Goal: Navigation & Orientation: Understand site structure

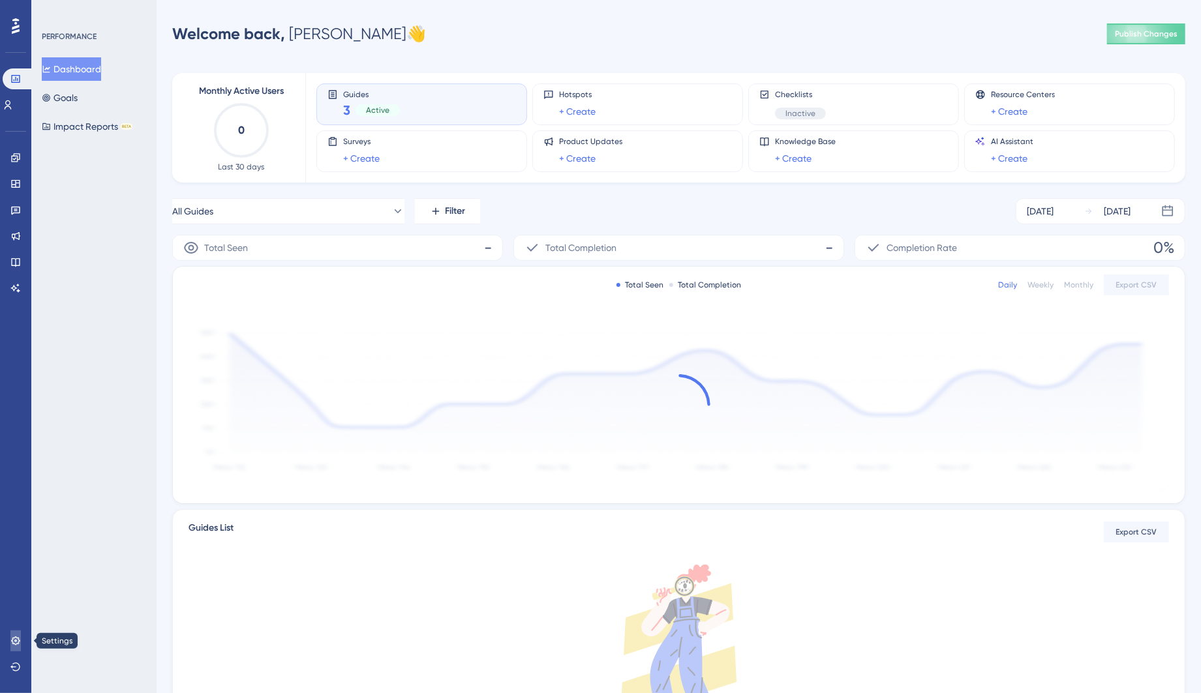
click at [19, 636] on icon at bounding box center [15, 641] width 10 height 10
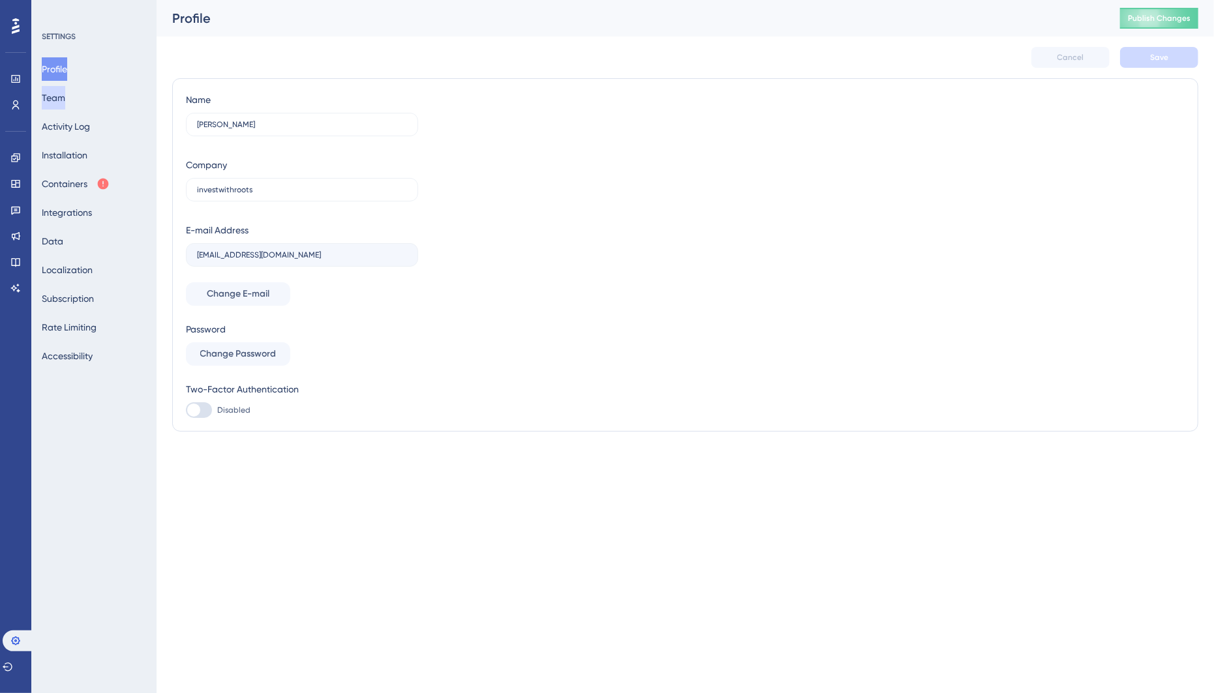
click at [64, 102] on button "Team" at bounding box center [53, 97] width 23 height 23
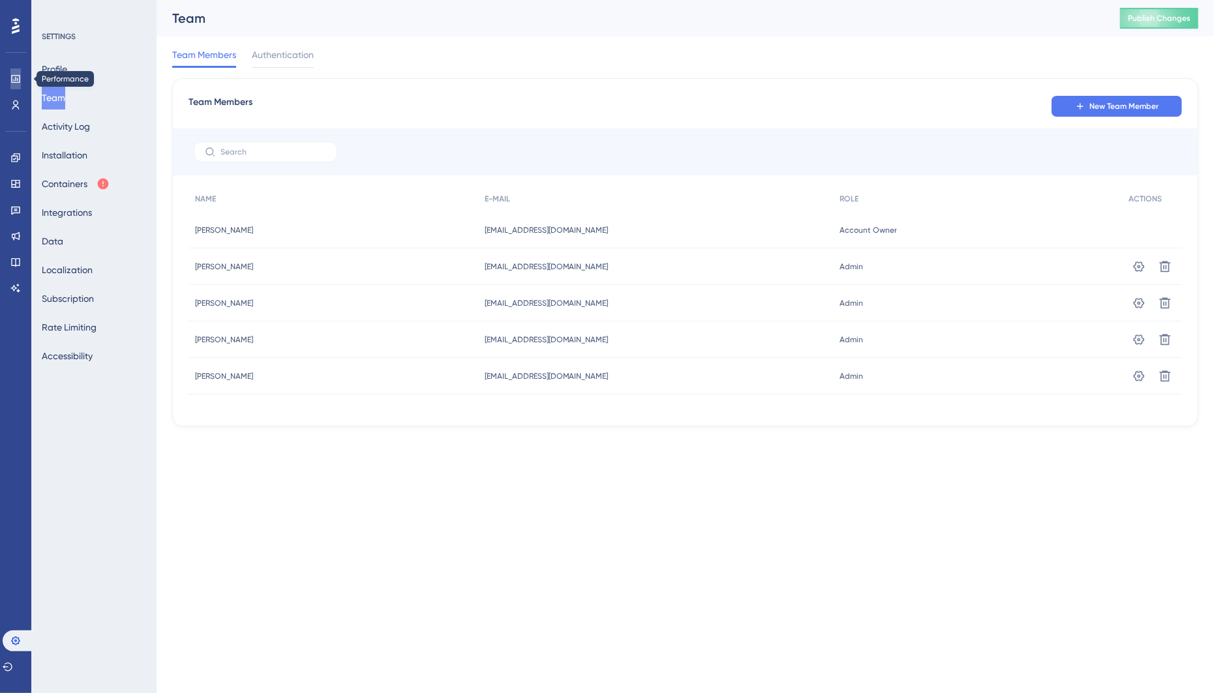
click at [19, 81] on icon at bounding box center [15, 79] width 8 height 8
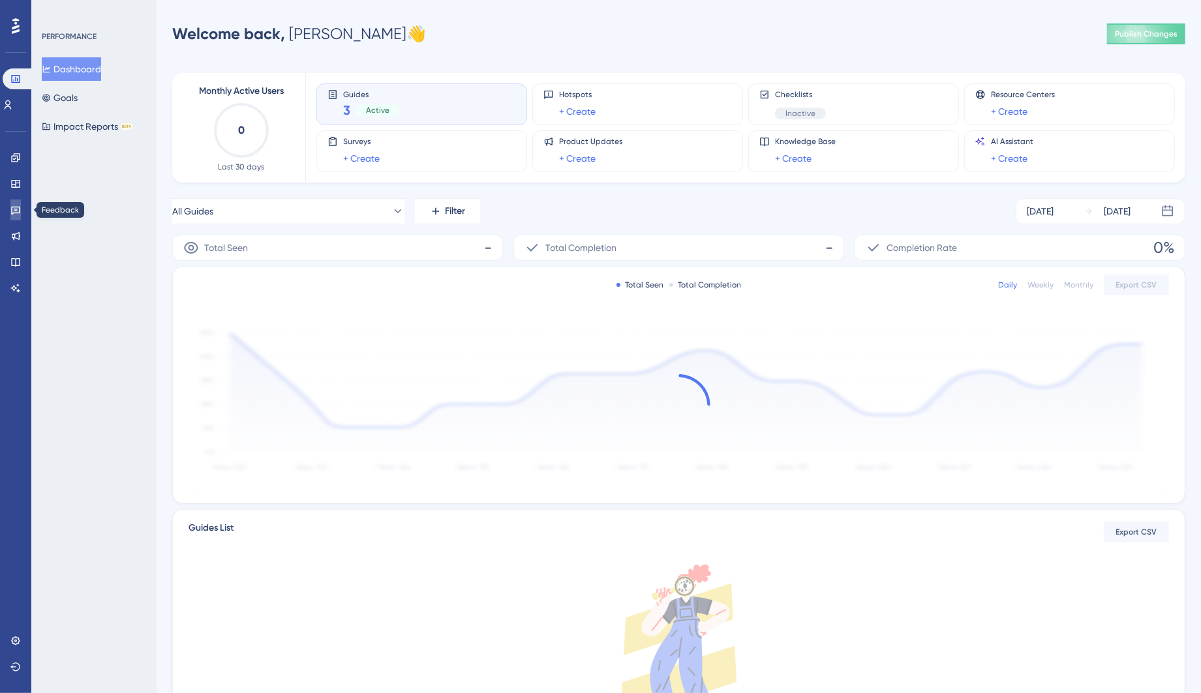
click at [18, 211] on icon at bounding box center [15, 210] width 10 height 10
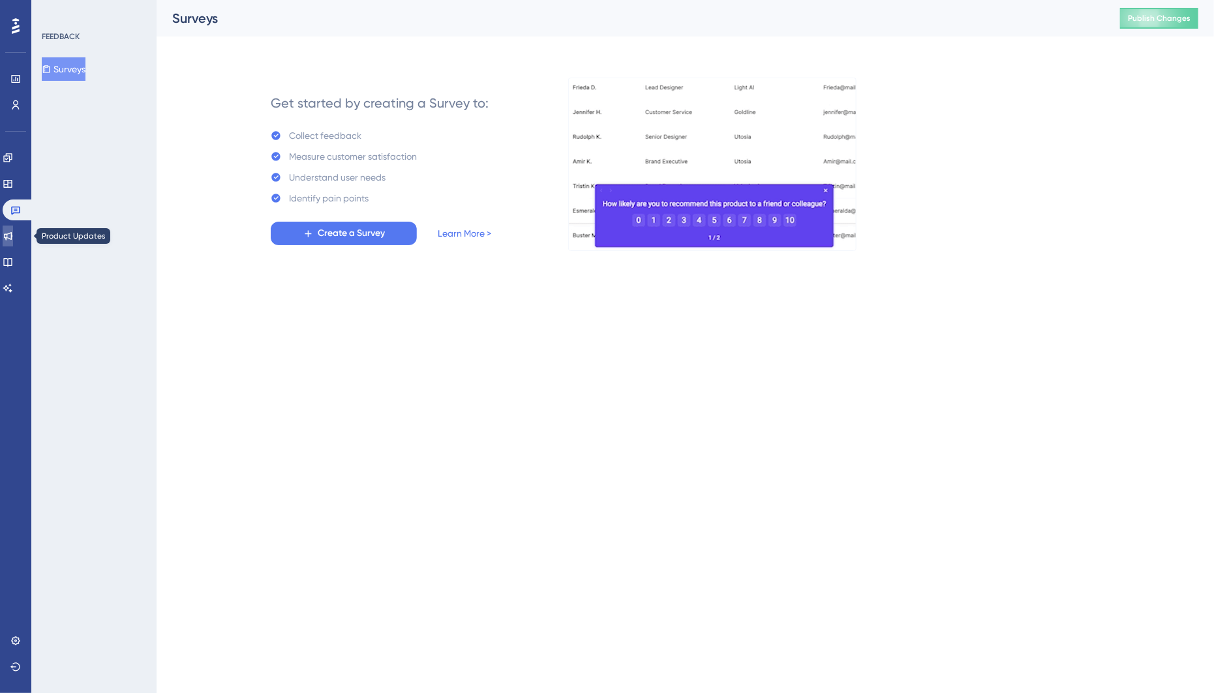
click at [13, 238] on link at bounding box center [8, 236] width 10 height 21
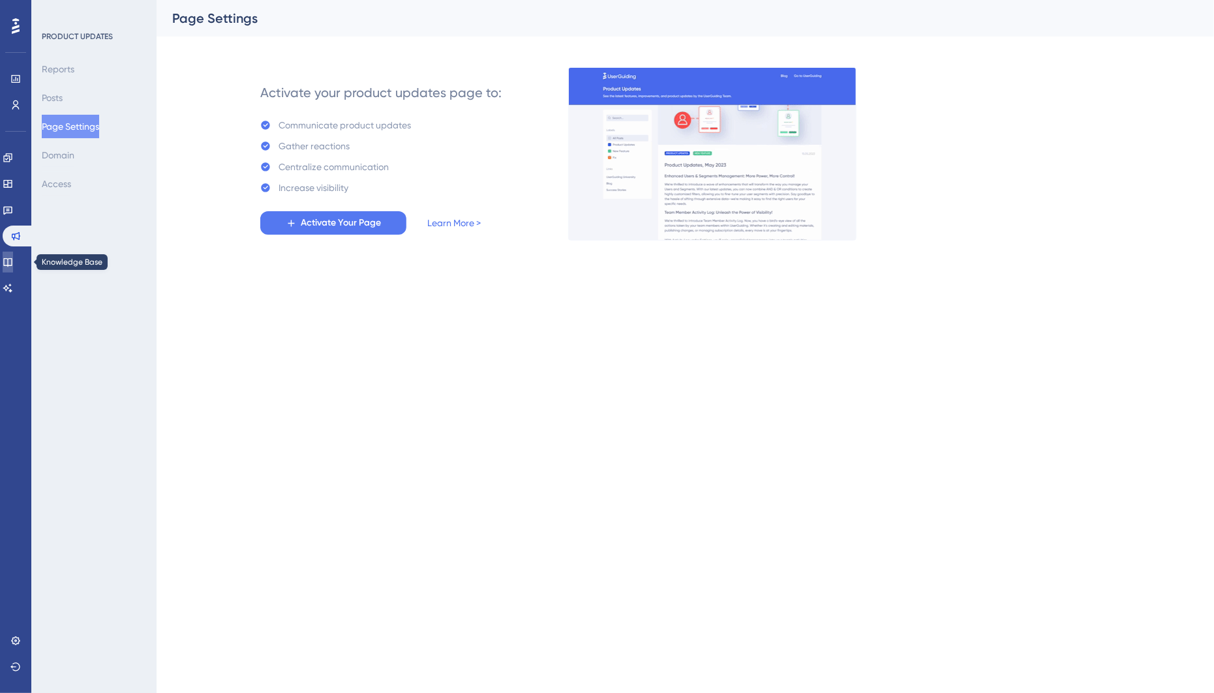
click at [13, 262] on icon at bounding box center [8, 262] width 10 height 10
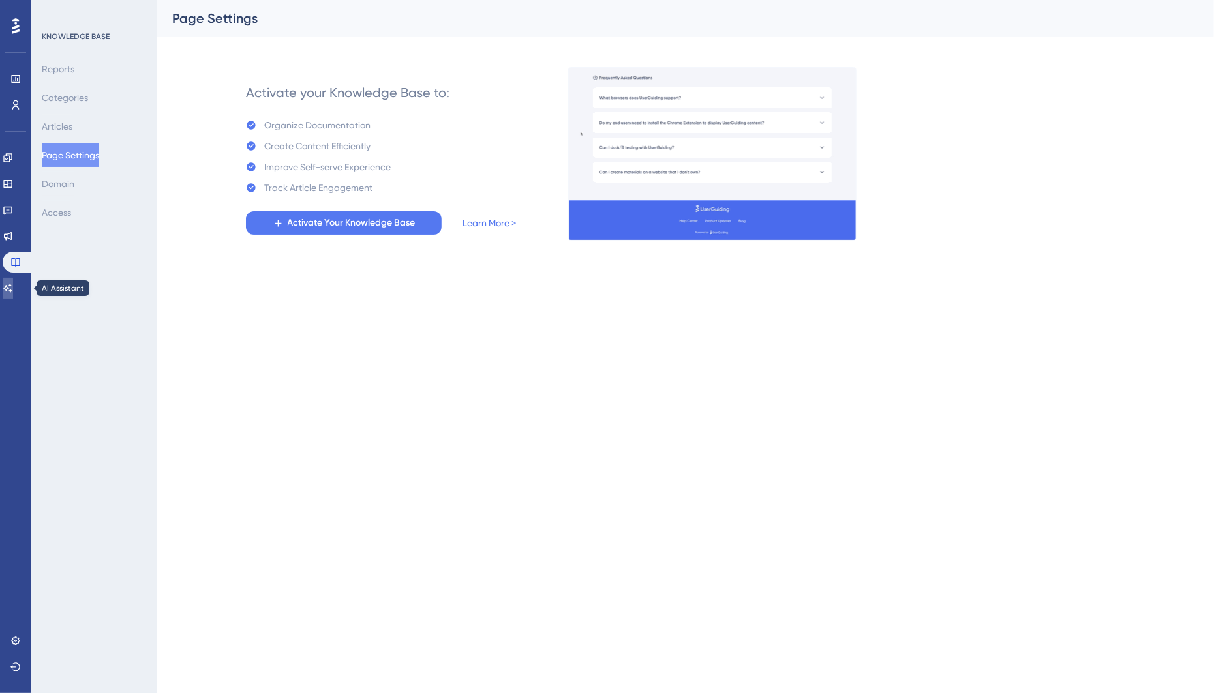
click at [13, 286] on icon at bounding box center [8, 288] width 10 height 10
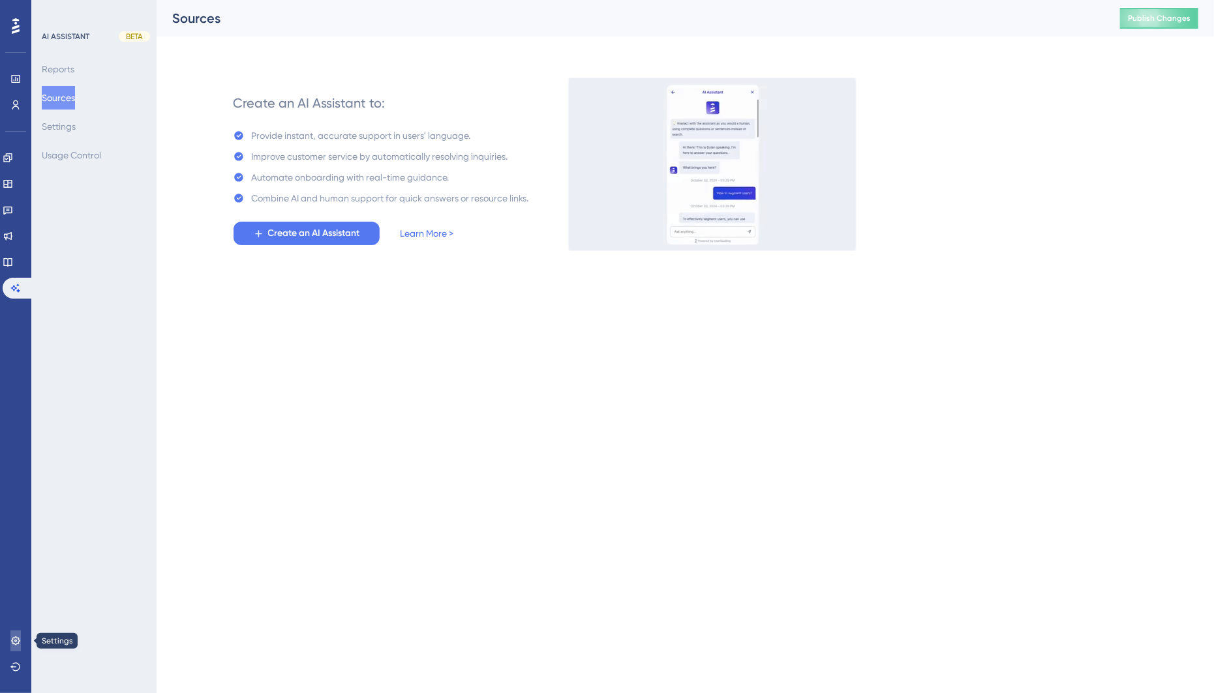
click at [16, 645] on icon at bounding box center [15, 641] width 10 height 10
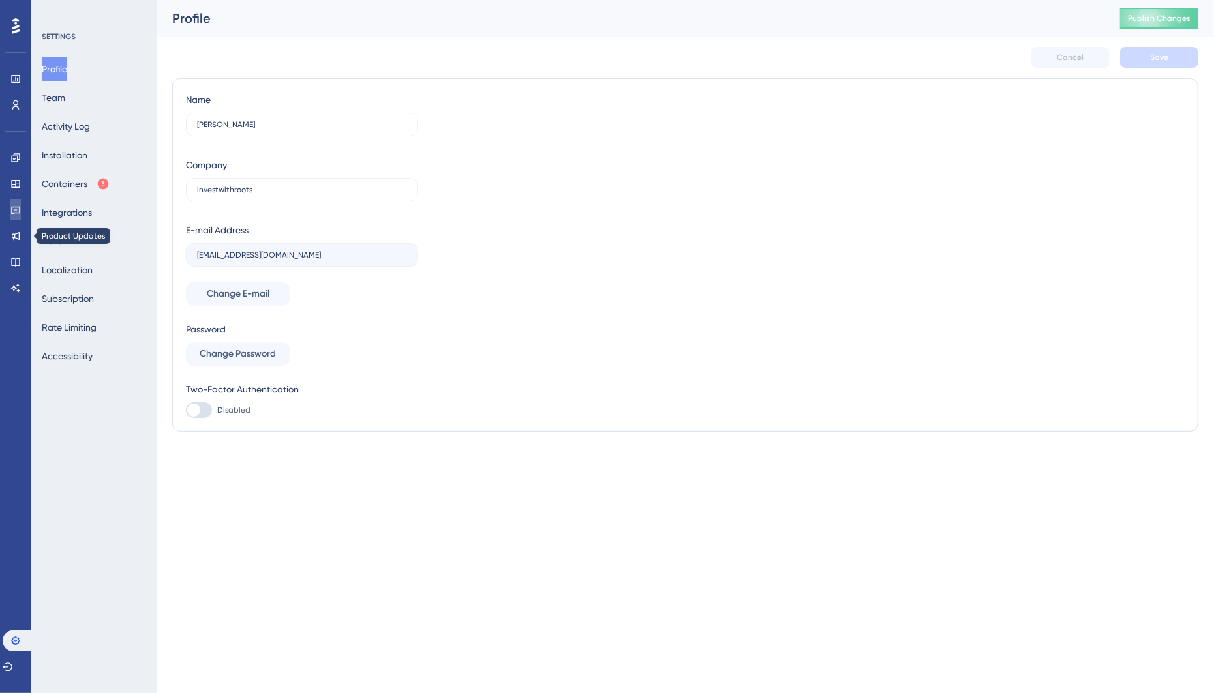
click at [19, 213] on icon at bounding box center [15, 210] width 10 height 10
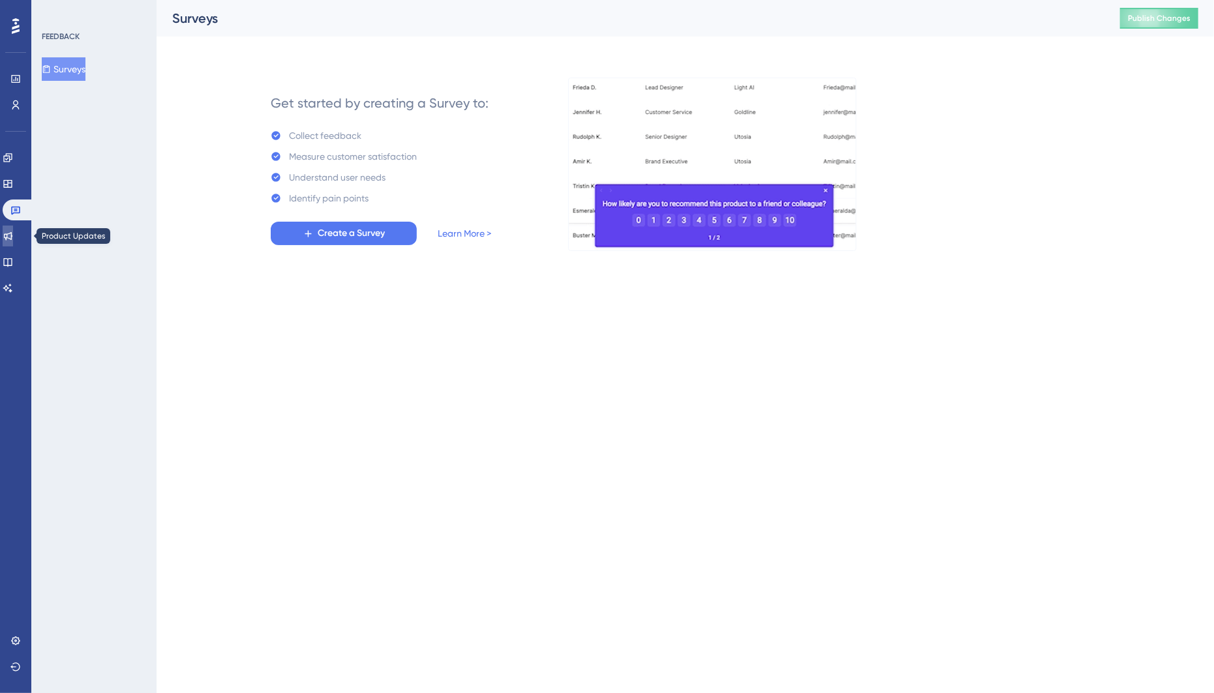
click at [12, 238] on icon at bounding box center [8, 236] width 8 height 8
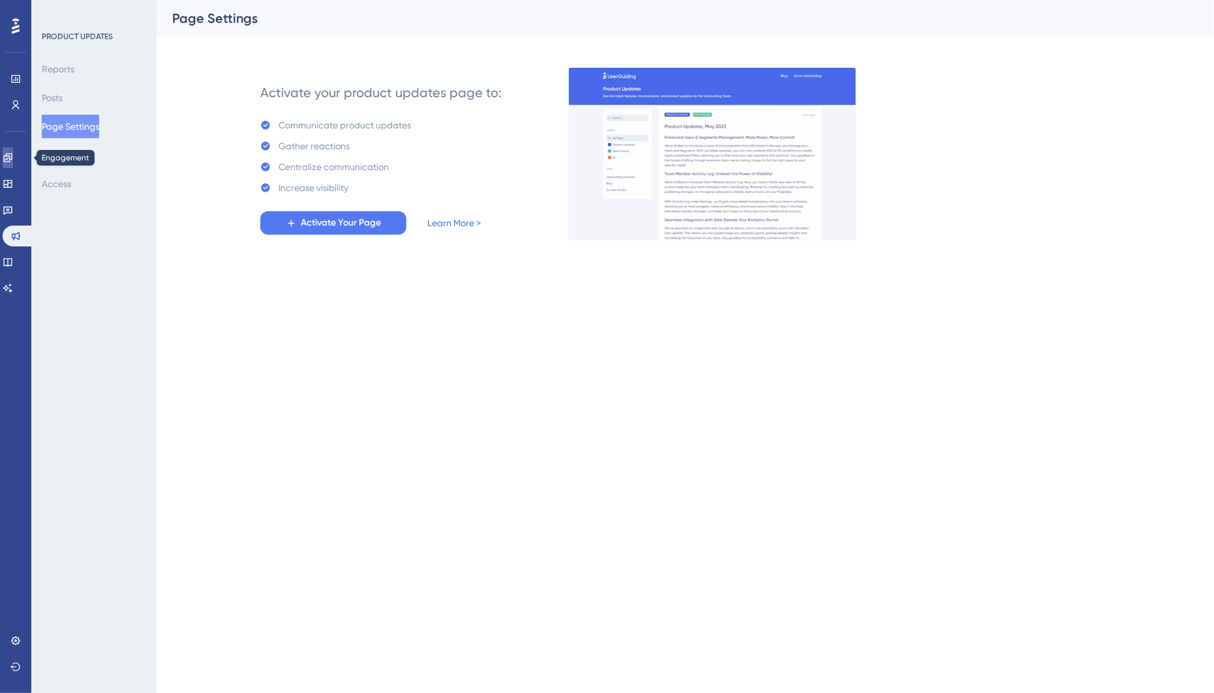
click at [13, 153] on icon at bounding box center [8, 158] width 10 height 10
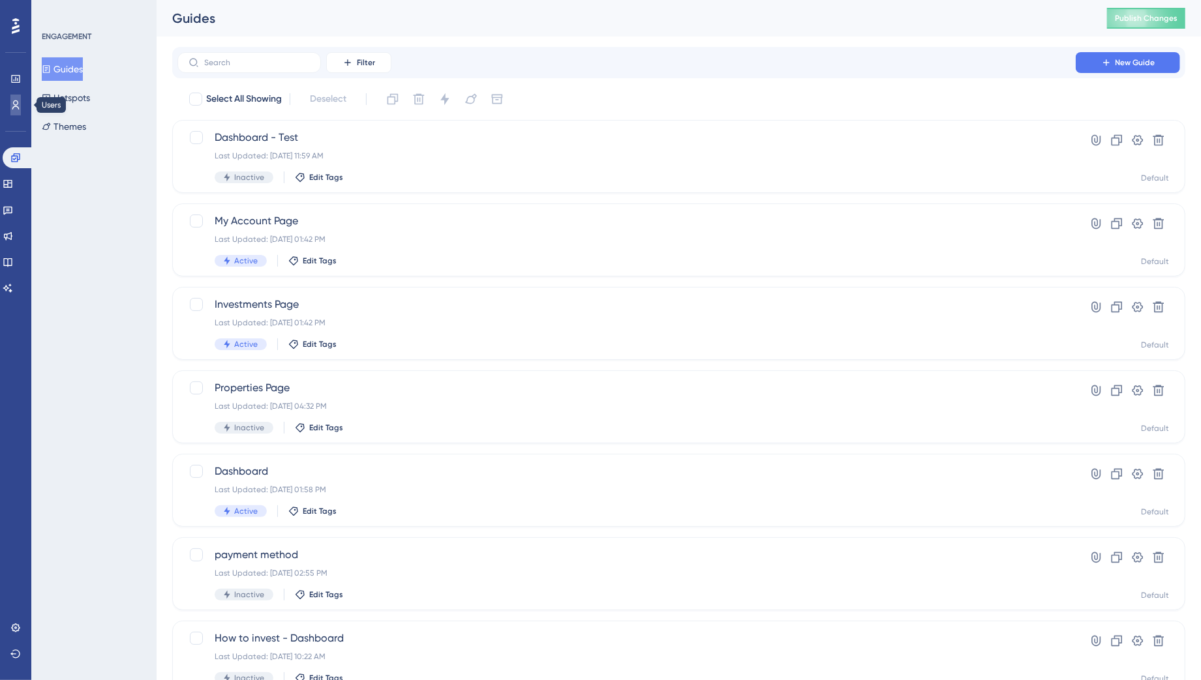
click at [14, 105] on icon at bounding box center [15, 105] width 10 height 10
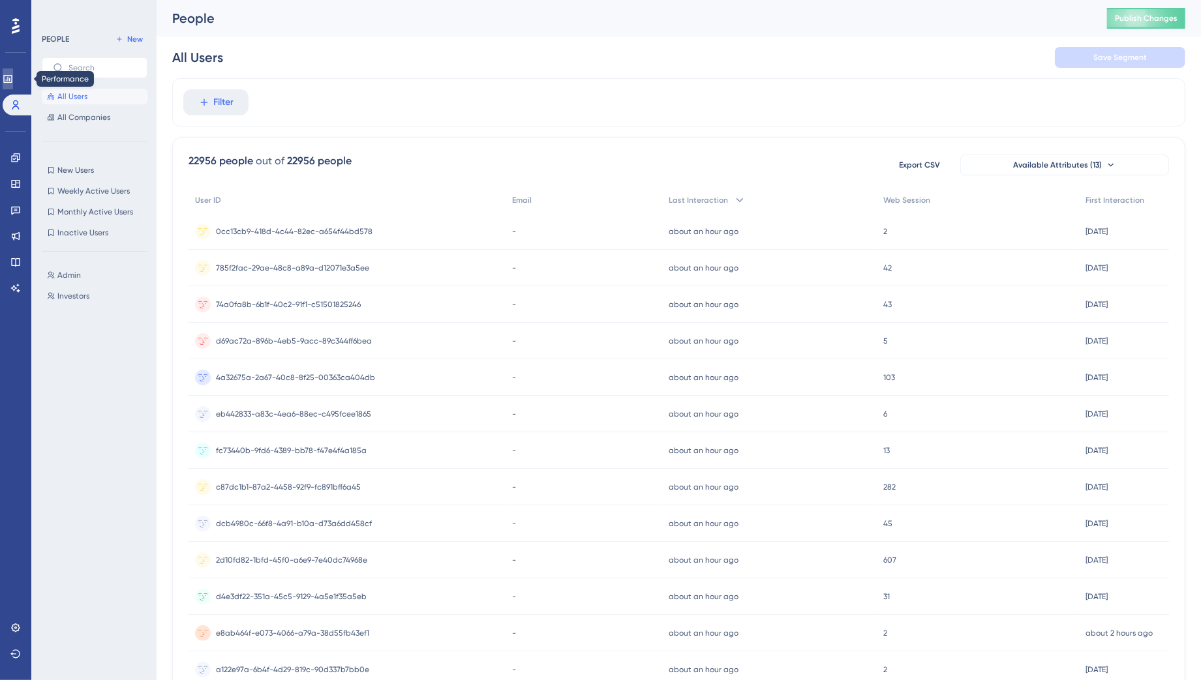
click at [13, 80] on icon at bounding box center [8, 79] width 10 height 10
